Goal: Task Accomplishment & Management: Manage account settings

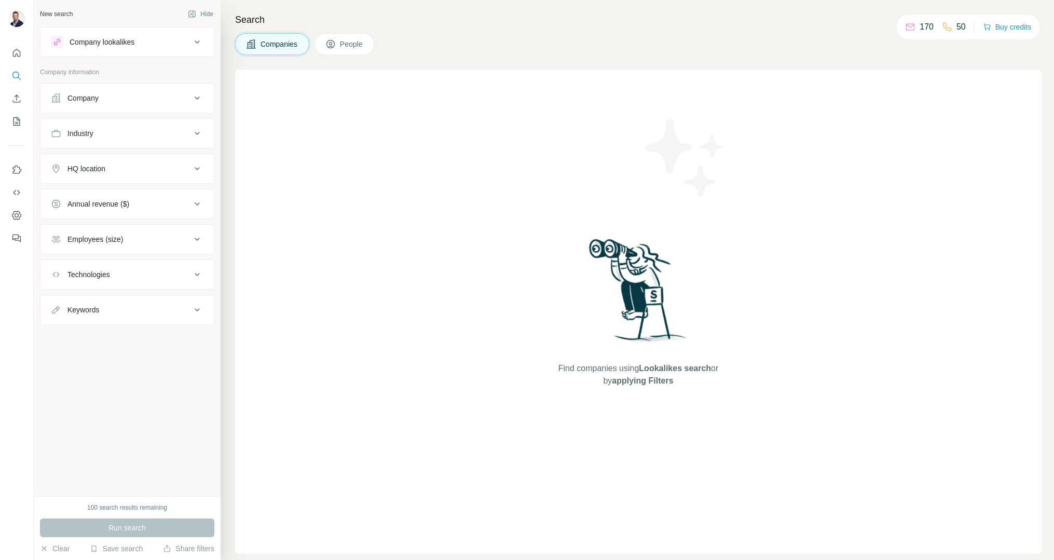
click at [77, 379] on div "New search Hide Company lookalikes Company information Company Industry HQ loca…" at bounding box center [127, 248] width 187 height 496
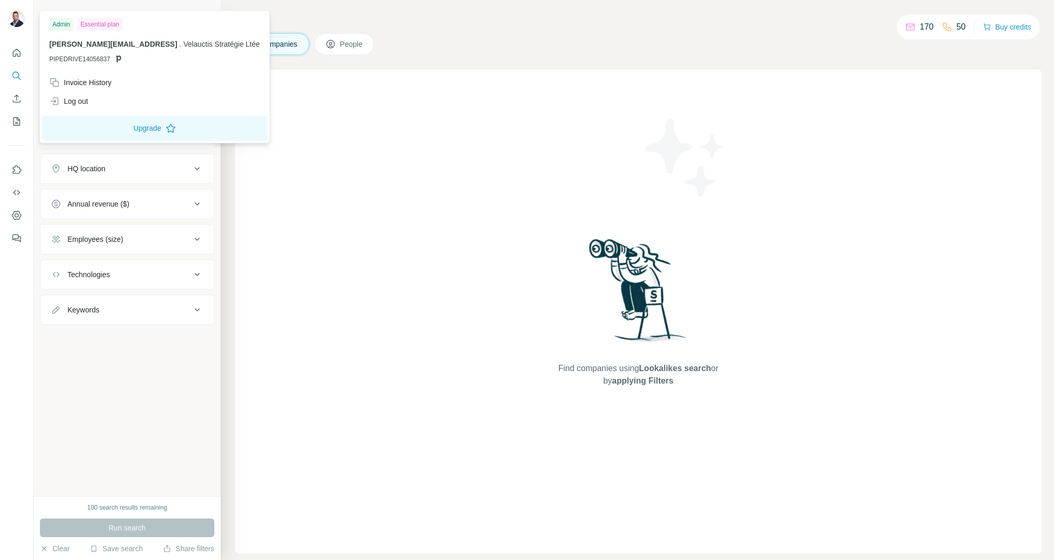
click at [13, 22] on img at bounding box center [16, 18] width 17 height 17
click at [92, 84] on div "Invoice History" at bounding box center [80, 82] width 62 height 10
click at [14, 51] on icon "Quick start" at bounding box center [16, 53] width 10 height 10
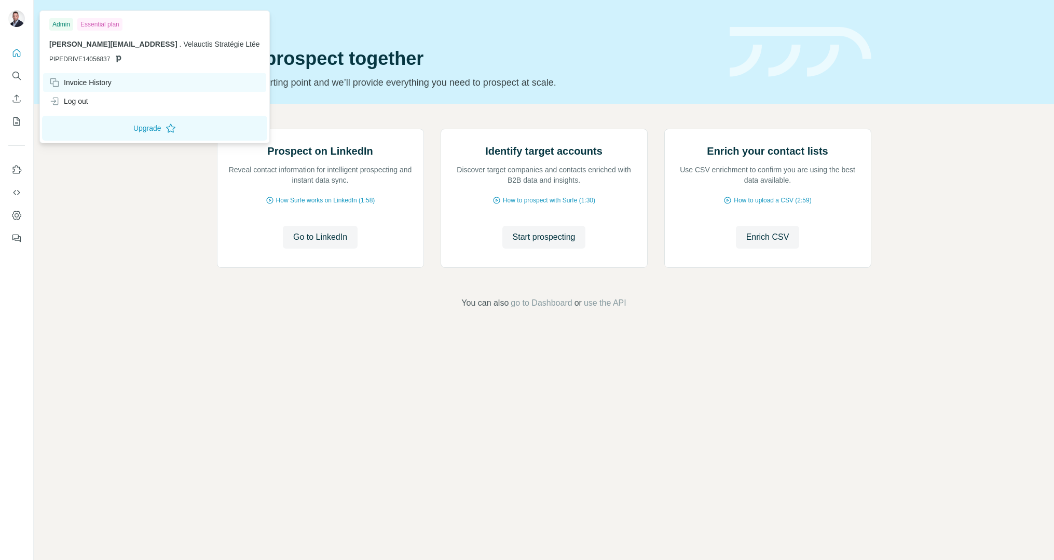
click at [89, 83] on div "Invoice History" at bounding box center [80, 82] width 62 height 10
drag, startPoint x: 98, startPoint y: 23, endPoint x: 73, endPoint y: 25, distance: 25.0
click at [95, 24] on div "Essential plan" at bounding box center [99, 24] width 45 height 12
click at [65, 26] on div "Admin" at bounding box center [61, 24] width 24 height 12
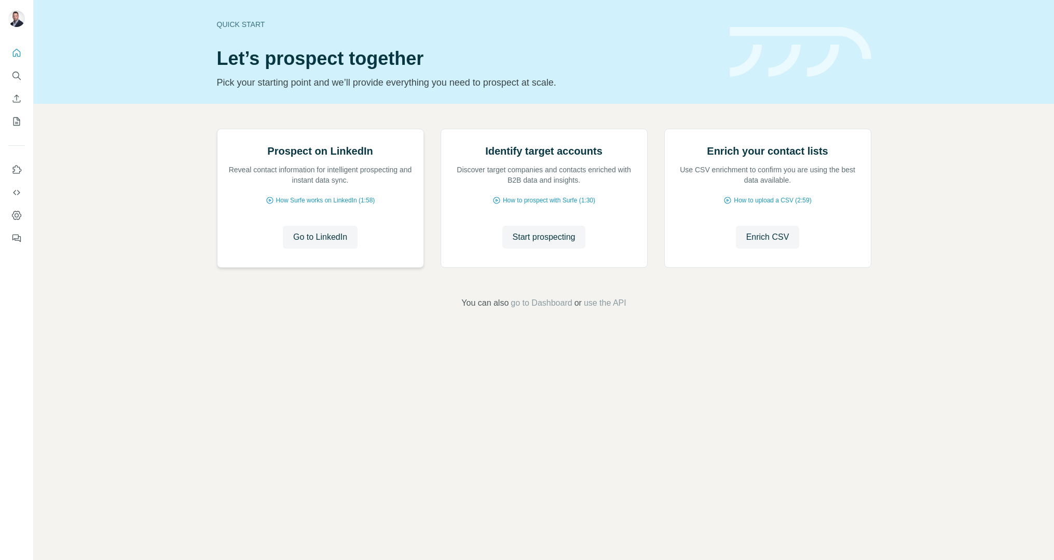
click at [215, 251] on div "Prospect on LinkedIn Reveal contact information for intelligent prospecting and…" at bounding box center [544, 219] width 1020 height 230
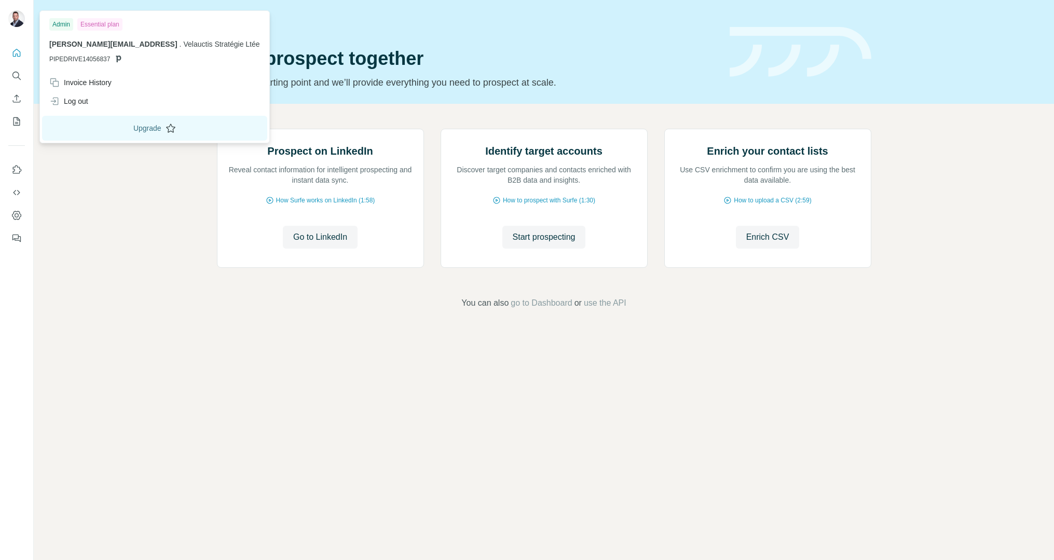
click at [127, 127] on button "Upgrade" at bounding box center [154, 128] width 225 height 25
